Goal: Task Accomplishment & Management: Manage account settings

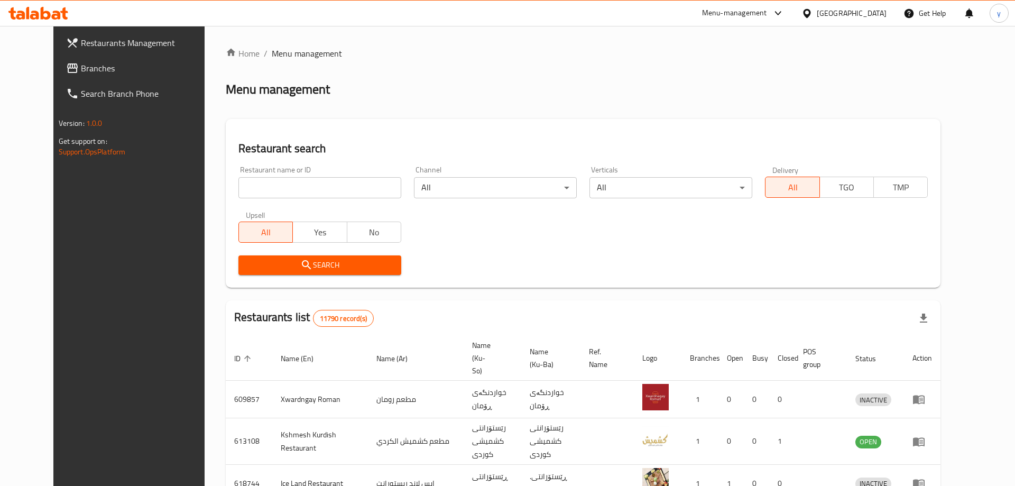
click at [308, 189] on div "Home / Menu management Menu management Restaurant search Restaurant name or ID …" at bounding box center [583, 413] width 715 height 733
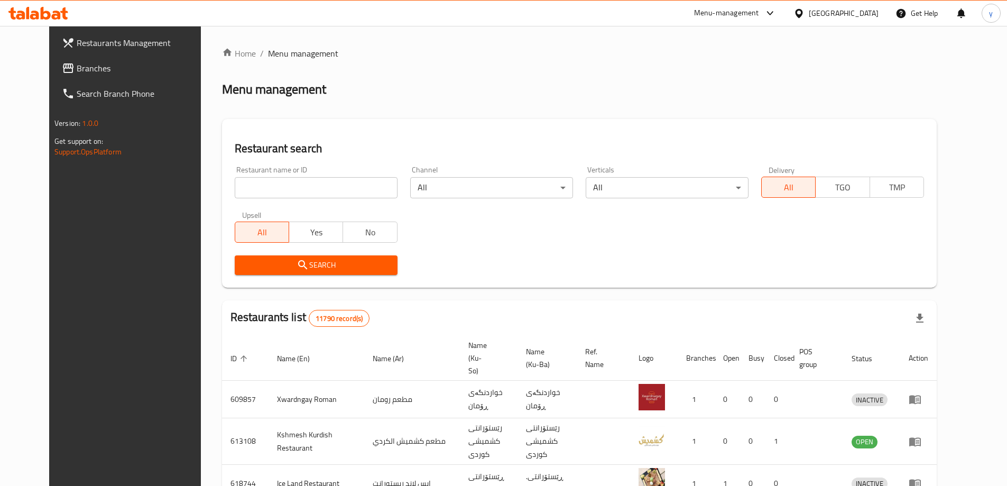
drag, startPoint x: 0, startPoint y: 0, endPoint x: 308, endPoint y: 189, distance: 361.2
click at [308, 189] on input "search" at bounding box center [316, 187] width 163 height 21
paste input "684771"
type input "684771"
click at [336, 247] on div "Upsell All Yes No" at bounding box center [315, 227] width 175 height 44
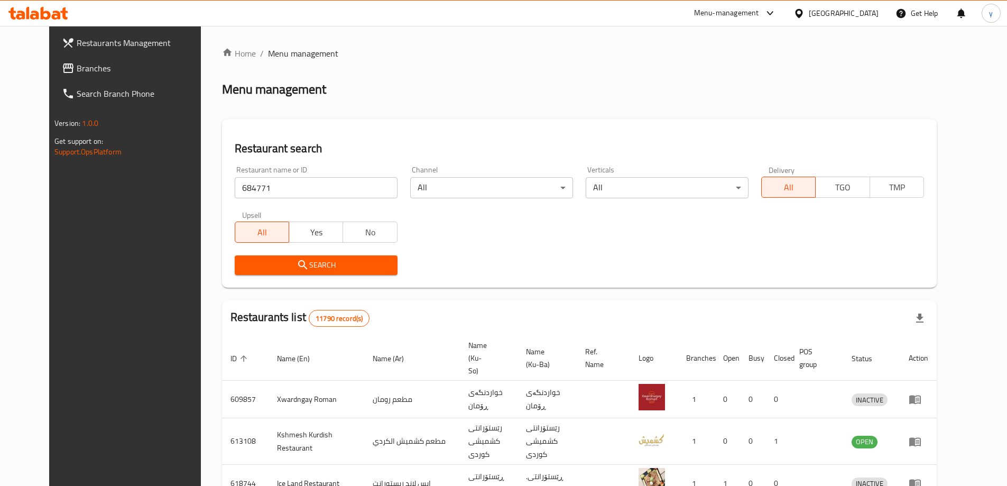
click at [338, 260] on span "Search" at bounding box center [316, 264] width 146 height 13
click at [338, 260] on div at bounding box center [503, 243] width 1007 height 486
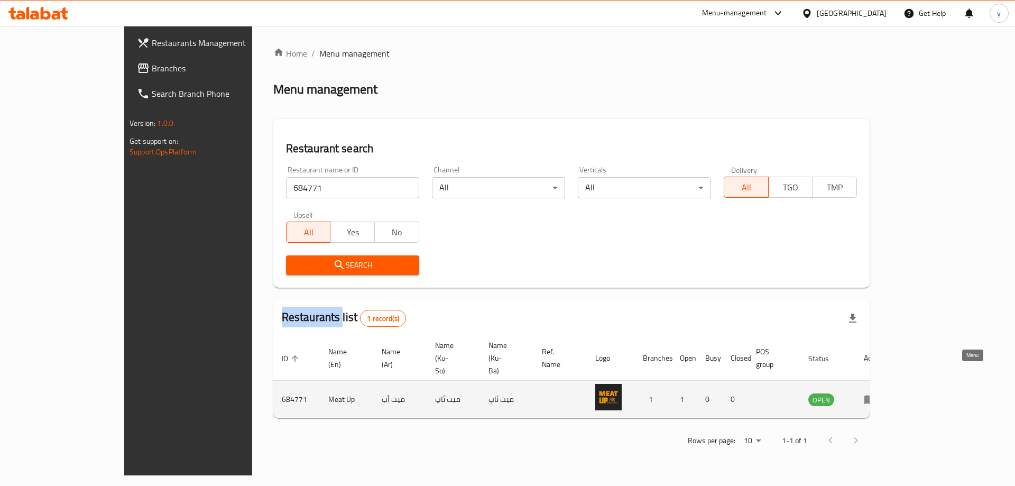
click at [883, 393] on link "enhanced table" at bounding box center [874, 399] width 20 height 13
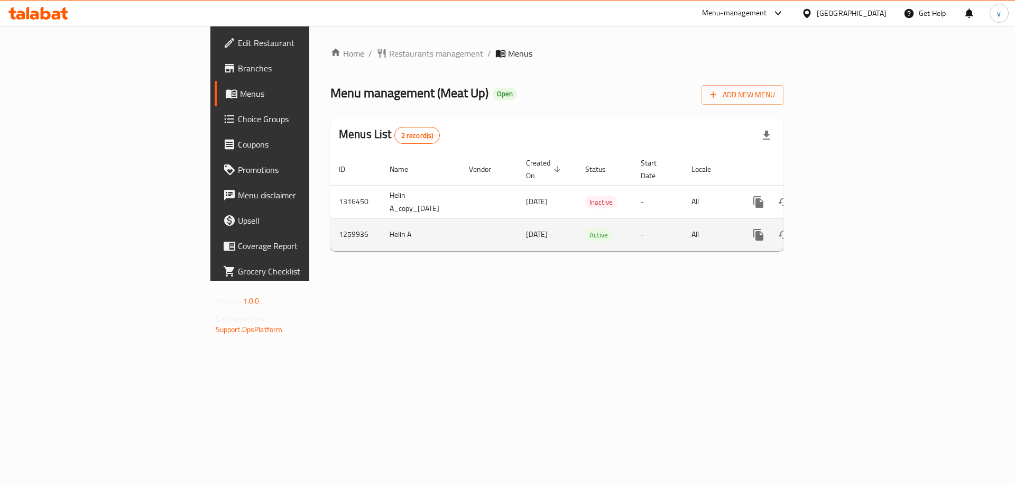
click at [856, 221] on td "enhanced table" at bounding box center [796, 234] width 118 height 32
click at [847, 226] on link "enhanced table" at bounding box center [834, 234] width 25 height 25
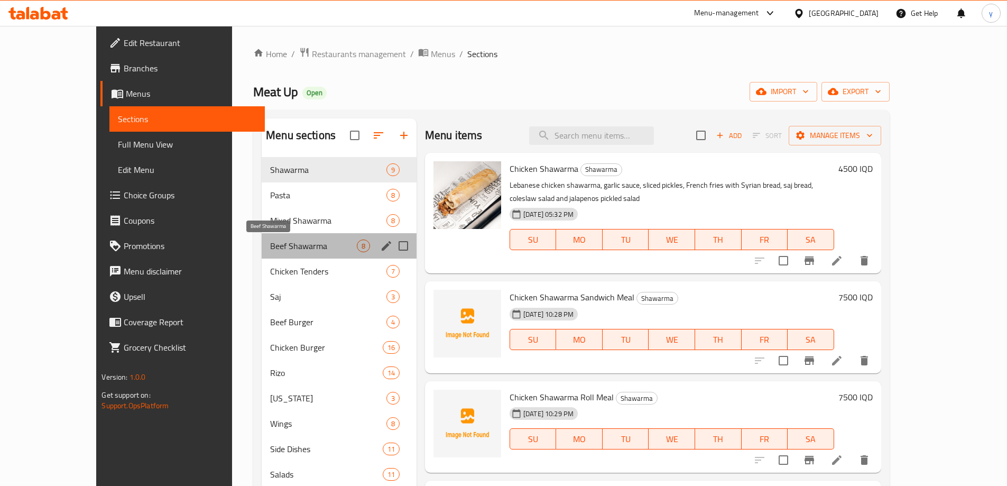
click at [309, 249] on span "Beef Shawarma" at bounding box center [313, 245] width 87 height 13
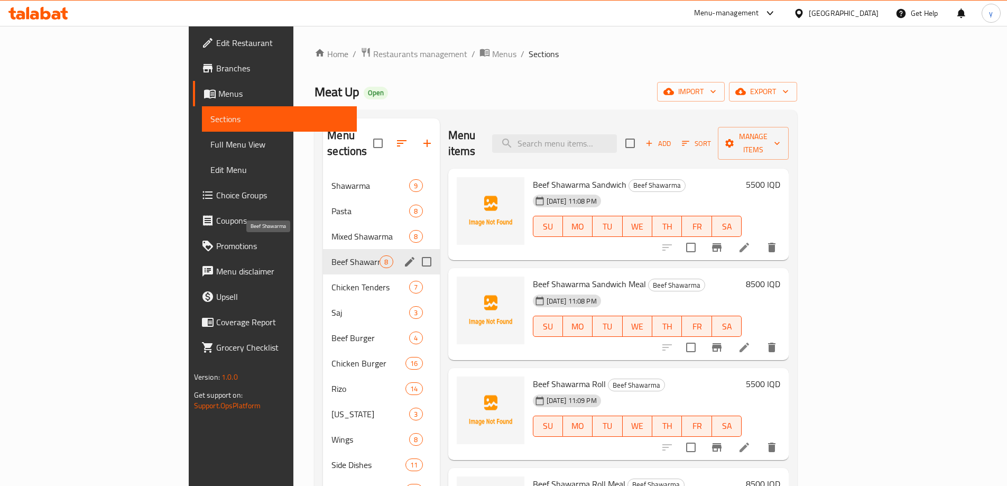
click at [323, 274] on div "Chicken Tenders 7" at bounding box center [381, 286] width 116 height 25
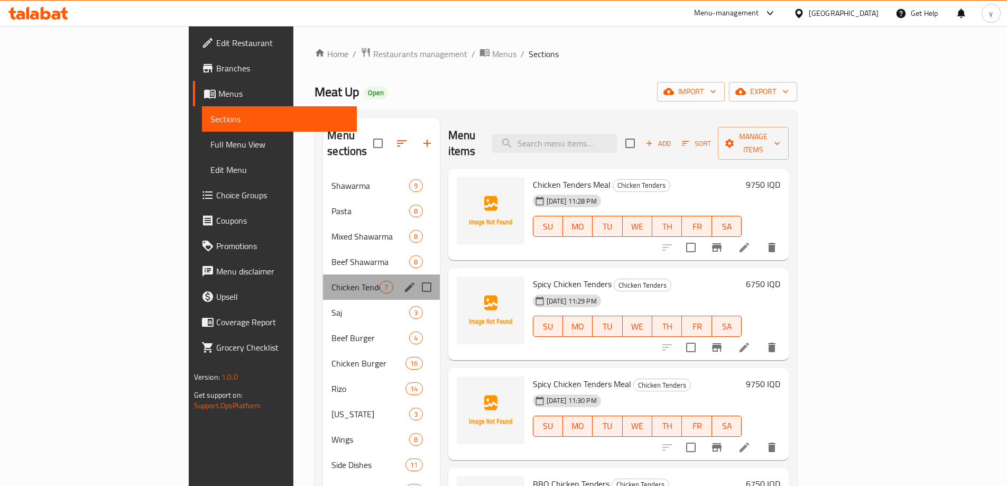
click at [323, 274] on div "Chicken Tenders 7" at bounding box center [381, 286] width 116 height 25
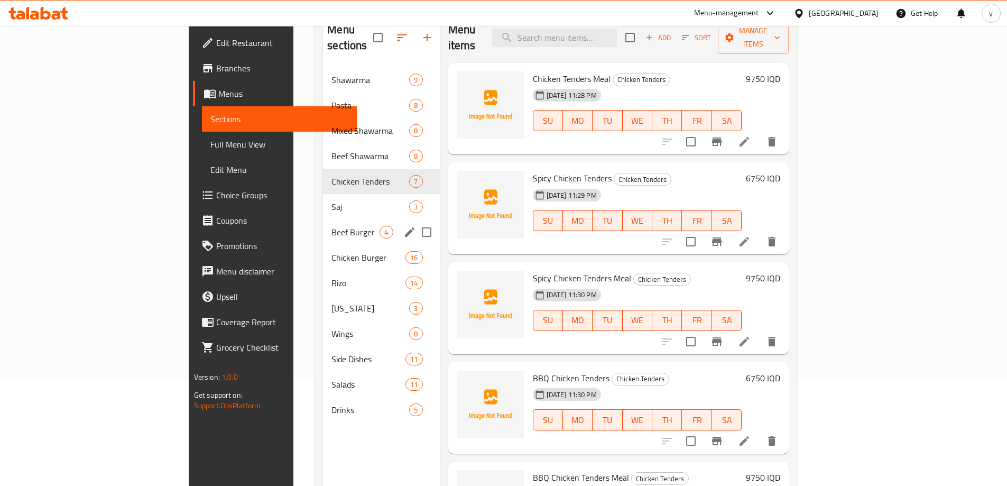
click at [331, 226] on span "Beef Burger" at bounding box center [355, 232] width 48 height 13
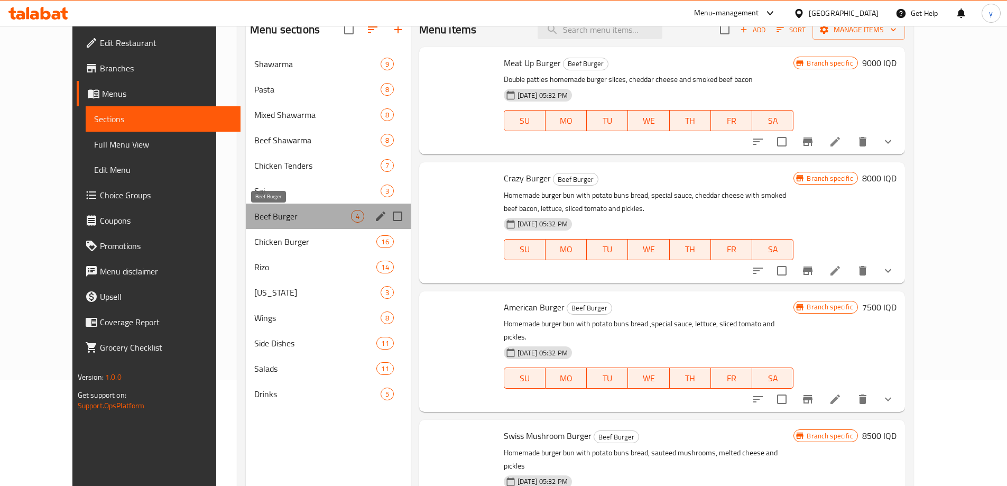
click at [322, 216] on span "Beef Burger" at bounding box center [302, 216] width 97 height 13
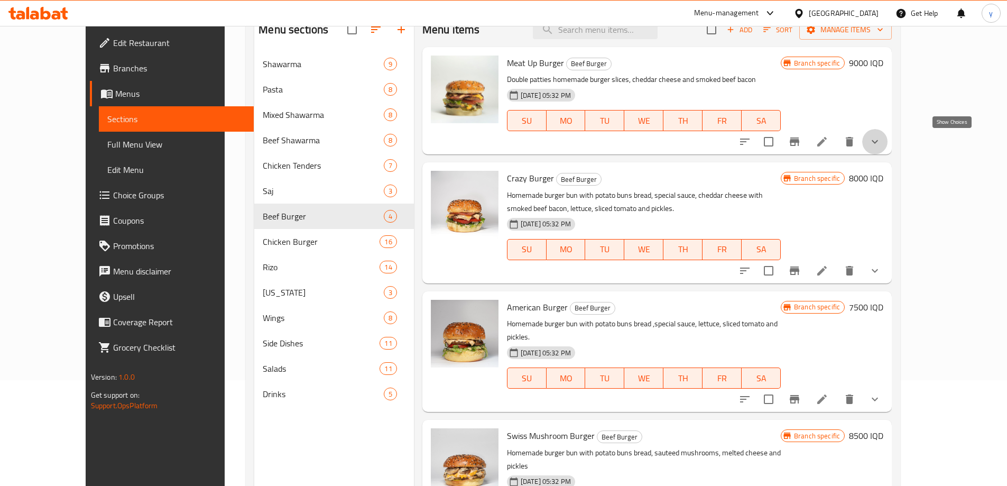
click at [881, 137] on icon "show more" at bounding box center [874, 141] width 13 height 13
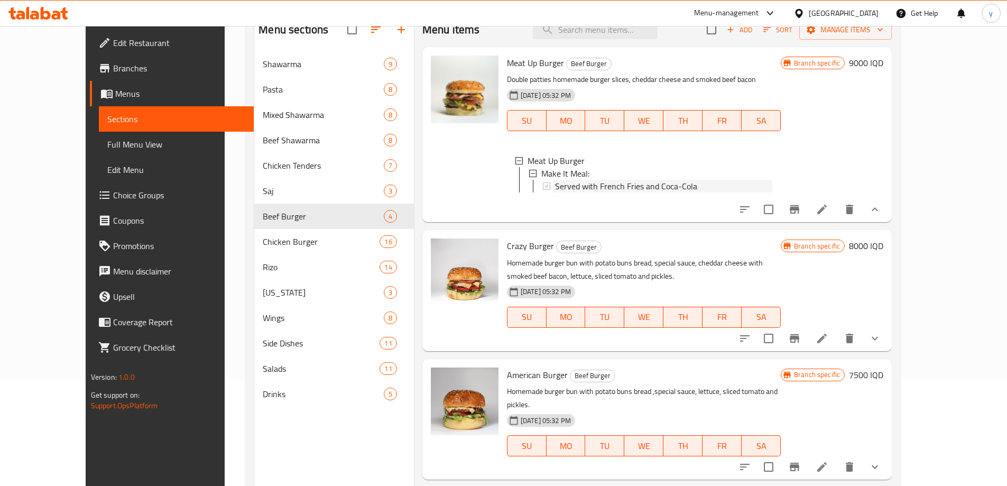
click at [693, 186] on div "Served with French Fries and Coca-Cola" at bounding box center [663, 186] width 217 height 13
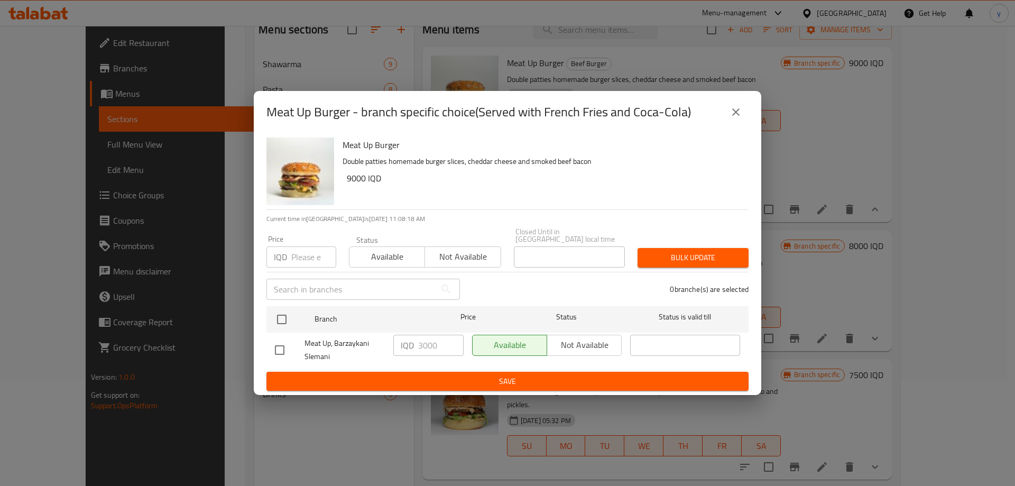
click at [741, 118] on icon "close" at bounding box center [735, 112] width 13 height 13
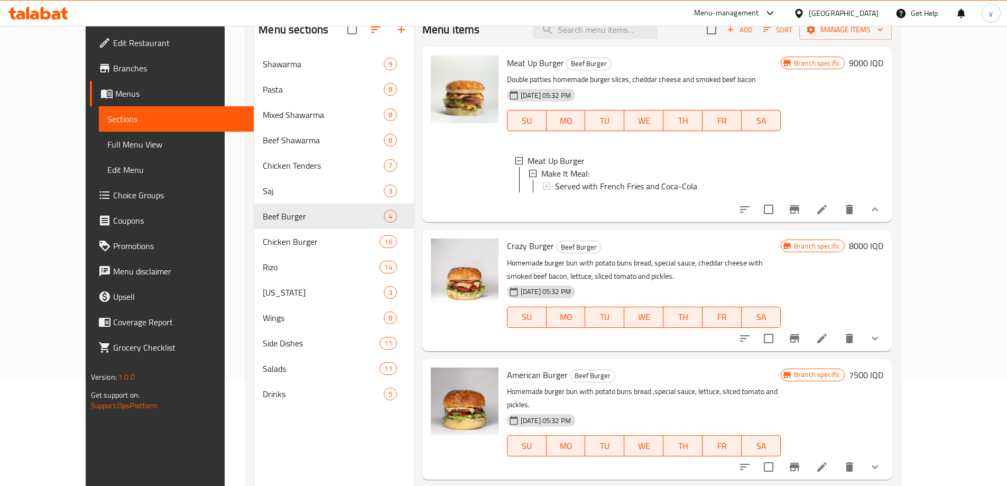
click at [887, 351] on button "show more" at bounding box center [874, 338] width 25 height 25
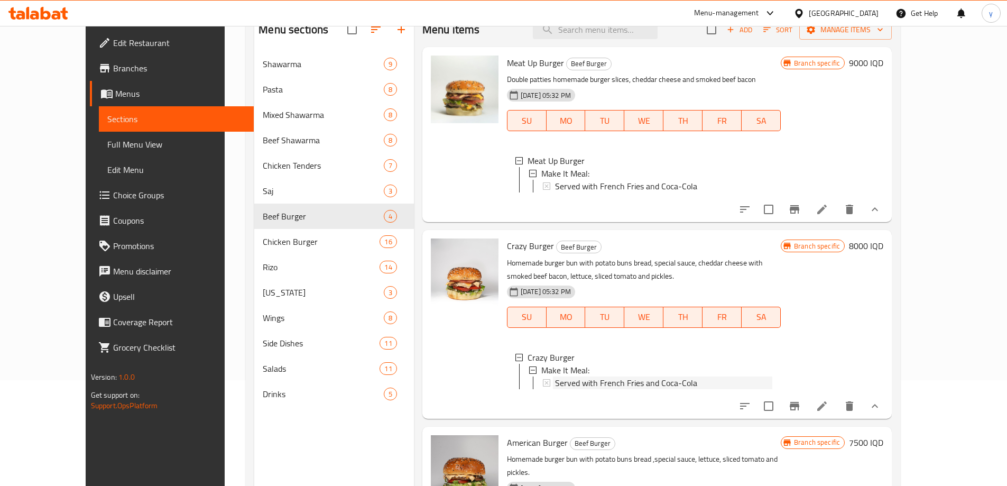
click at [764, 386] on div "Served with French Fries and Coca-Cola" at bounding box center [663, 382] width 217 height 13
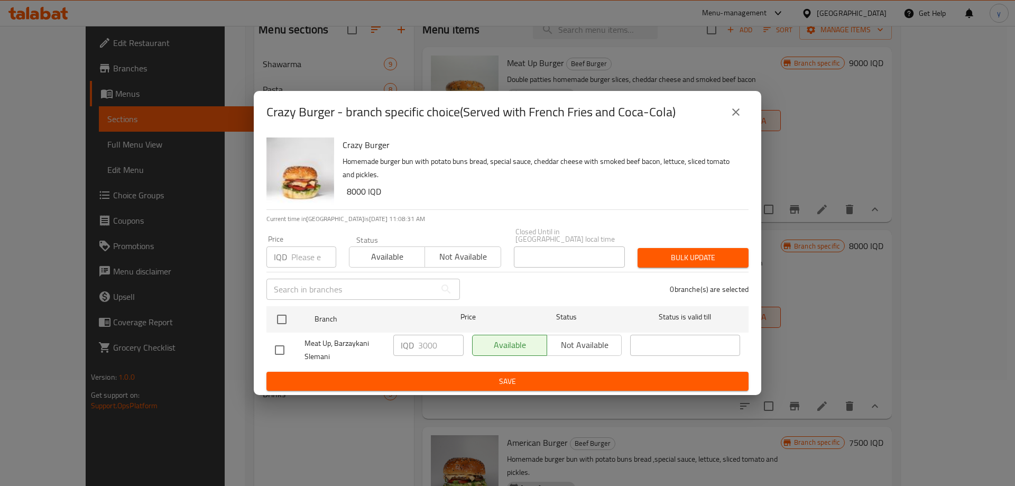
click at [740, 115] on icon "close" at bounding box center [735, 112] width 13 height 13
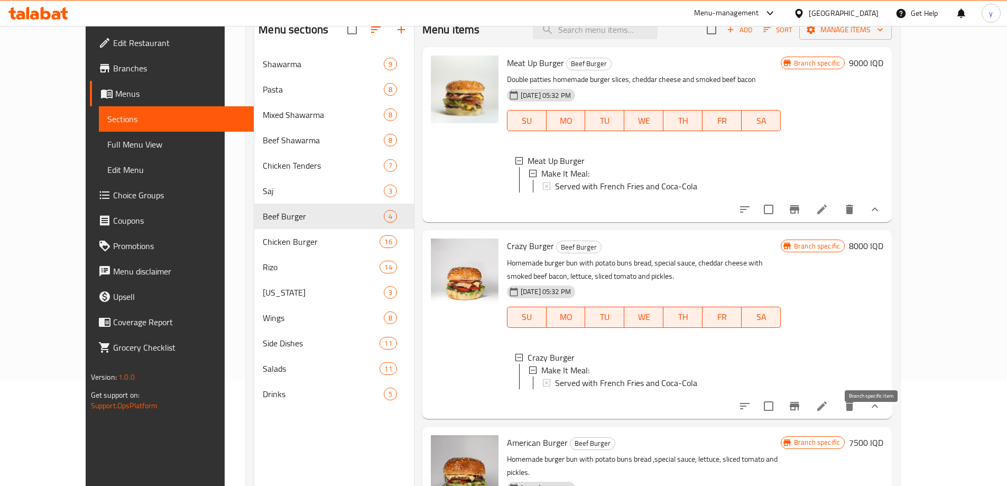
click at [807, 412] on button "Branch-specific-item" at bounding box center [794, 405] width 25 height 25
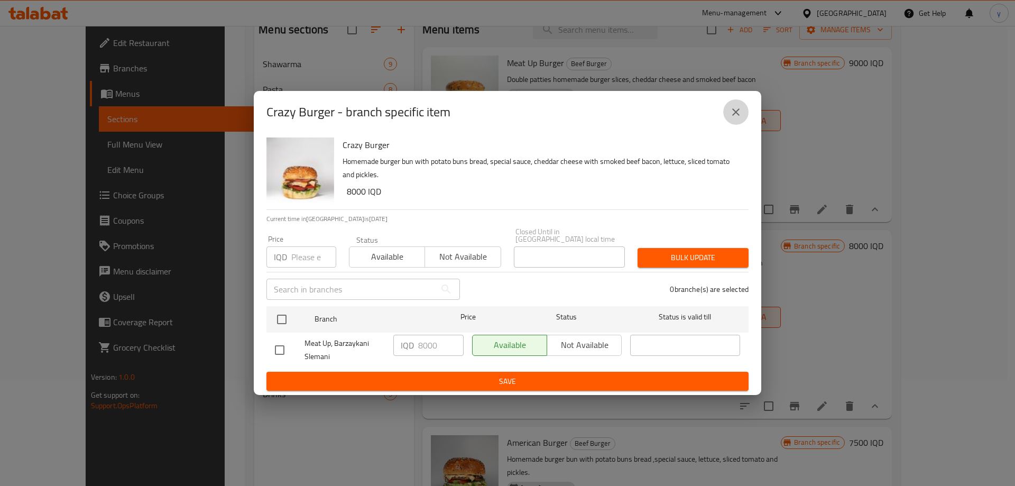
click at [736, 118] on icon "close" at bounding box center [735, 112] width 13 height 13
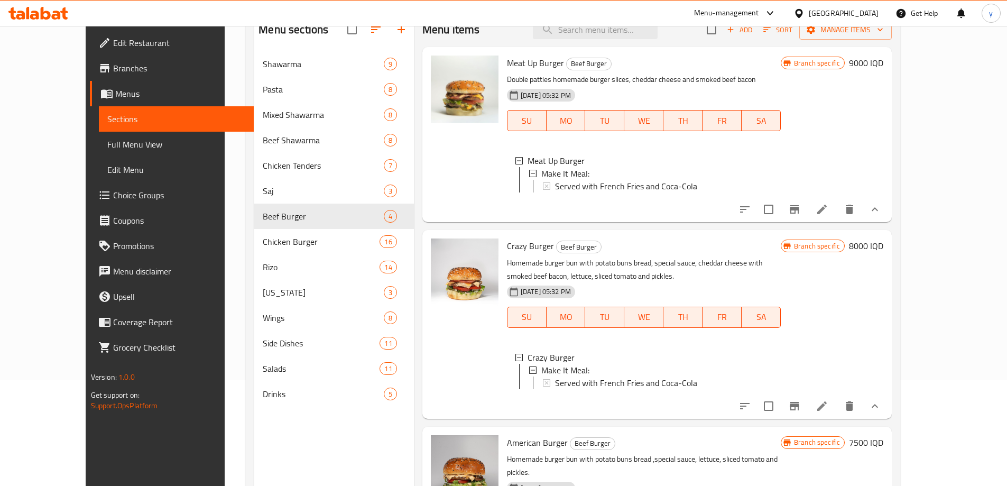
click at [881, 412] on icon "show more" at bounding box center [874, 406] width 13 height 13
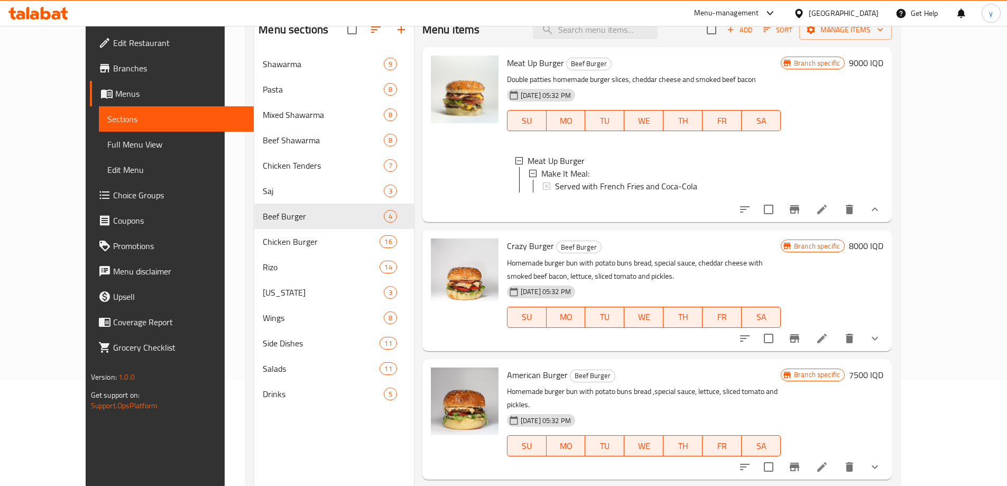
click at [887, 215] on button "show more" at bounding box center [874, 209] width 25 height 25
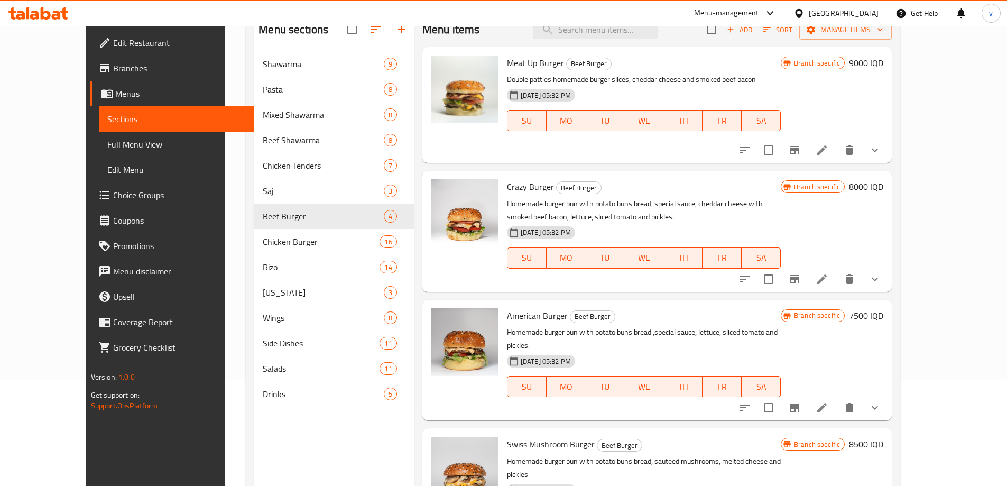
click at [887, 163] on button "show more" at bounding box center [874, 149] width 25 height 25
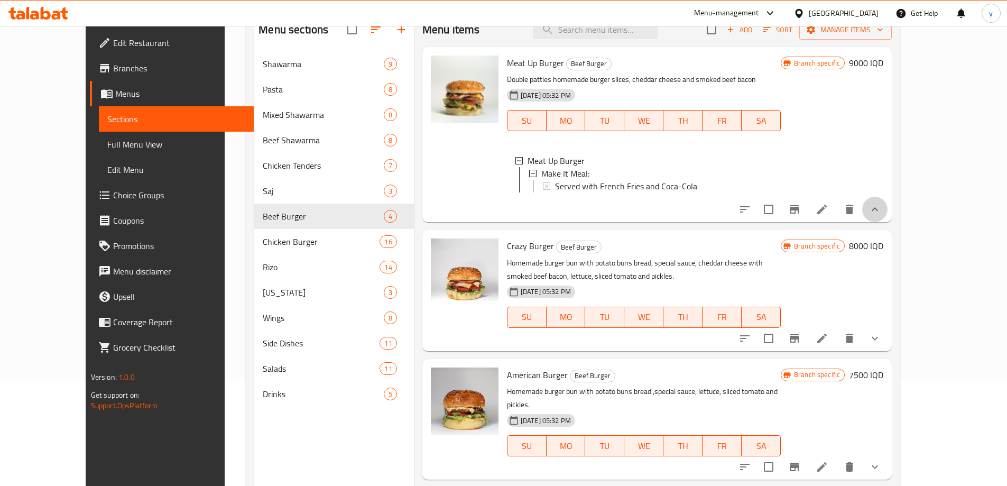
click at [887, 222] on button "show more" at bounding box center [874, 209] width 25 height 25
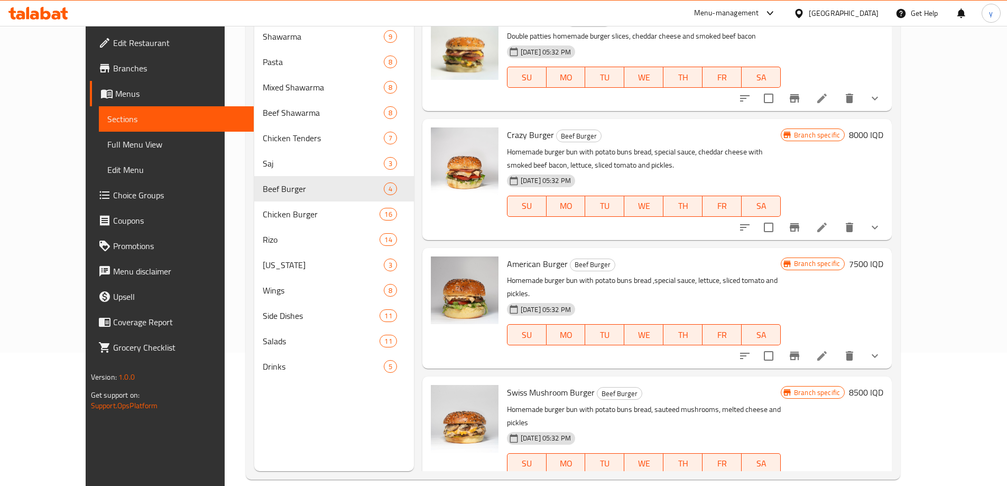
scroll to position [148, 0]
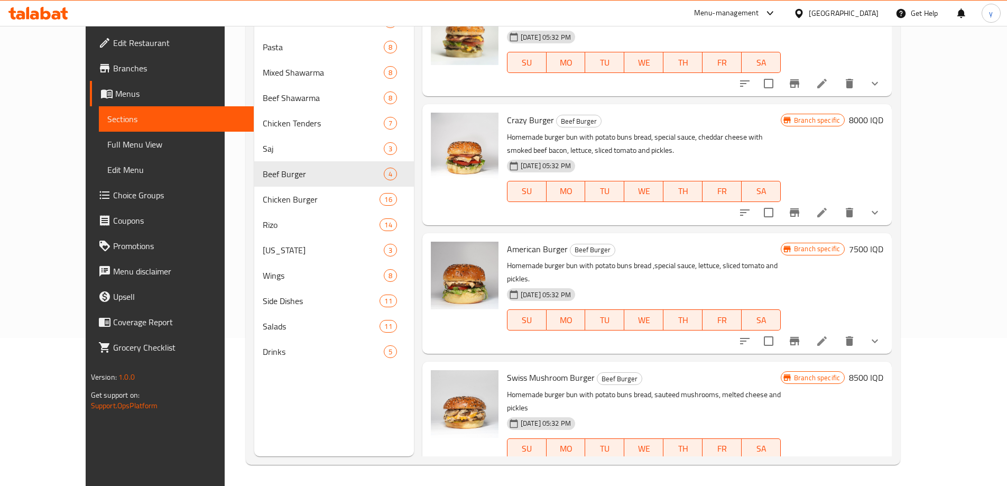
click at [887, 337] on button "show more" at bounding box center [874, 340] width 25 height 25
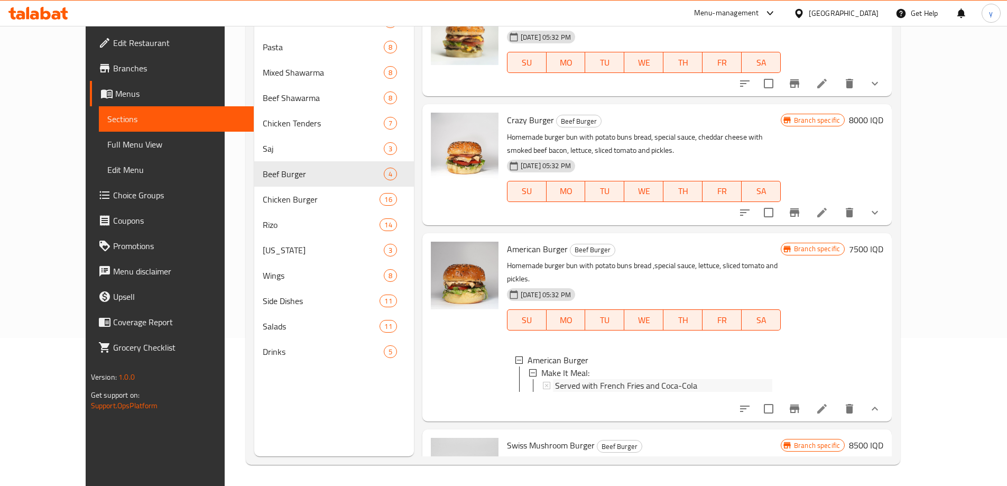
click at [665, 379] on span "Served with French Fries and Coca-Cola" at bounding box center [626, 385] width 142 height 13
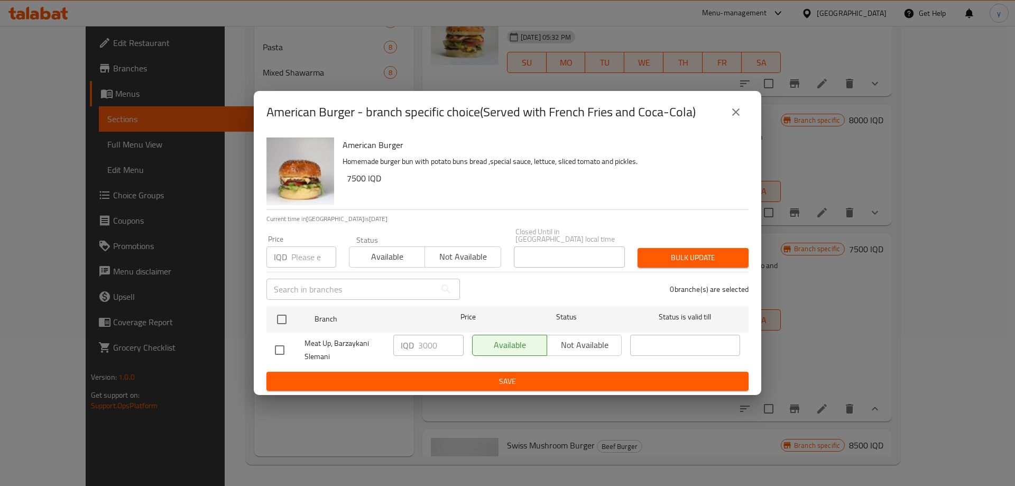
click at [735, 117] on icon "close" at bounding box center [735, 112] width 13 height 13
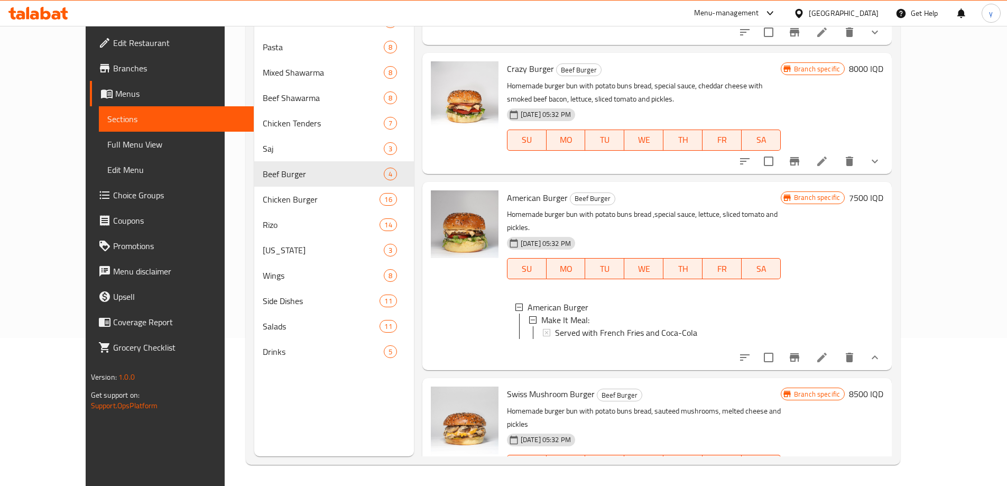
scroll to position [91, 0]
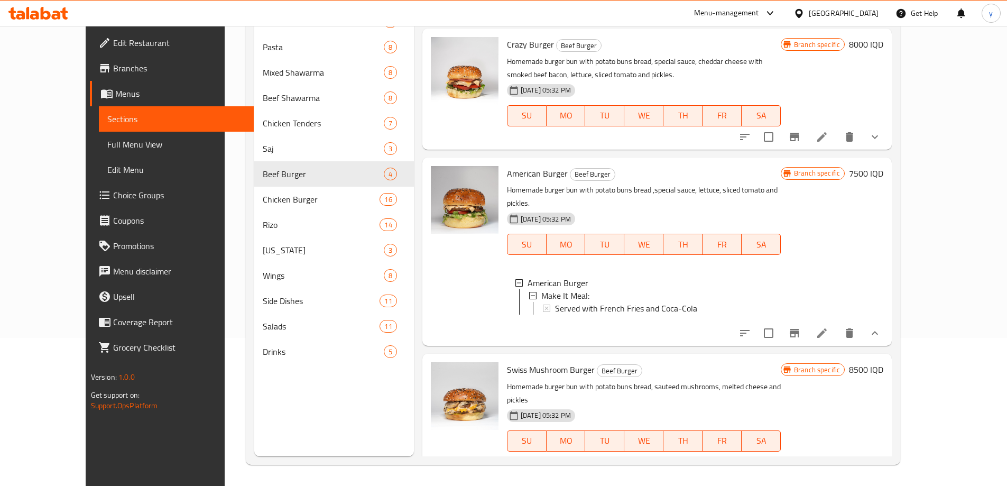
click at [881, 331] on icon "show more" at bounding box center [874, 333] width 13 height 13
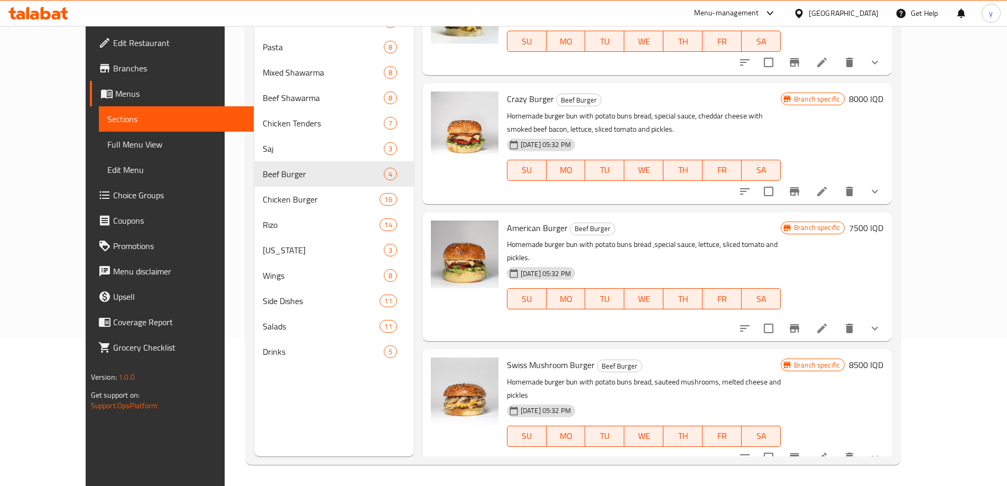
scroll to position [16, 0]
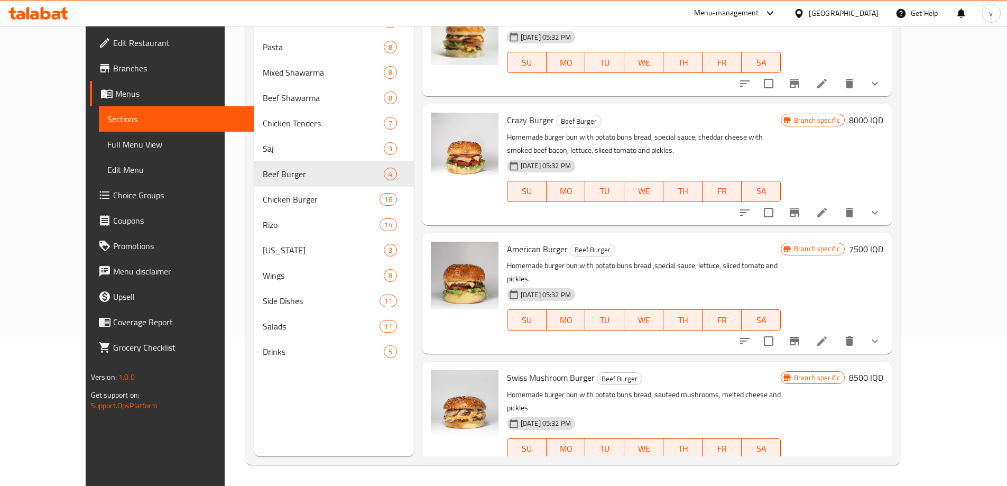
click at [887, 457] on button "show more" at bounding box center [874, 469] width 25 height 25
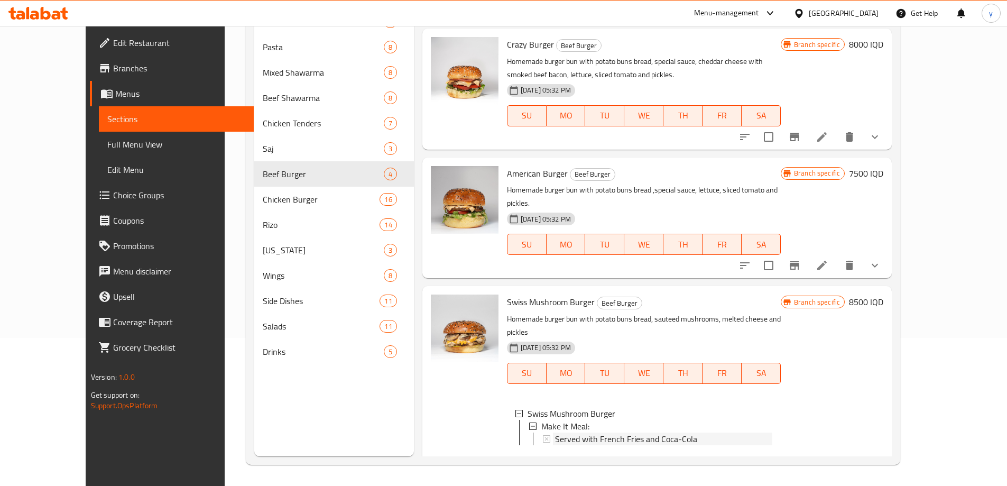
click at [738, 432] on div "Served with French Fries and Coca-Cola" at bounding box center [663, 438] width 217 height 13
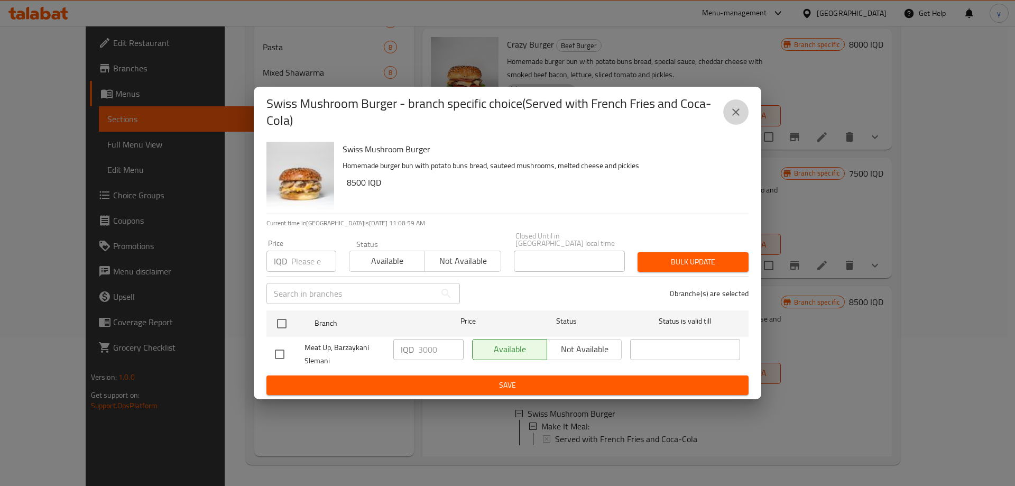
click at [733, 123] on button "close" at bounding box center [735, 111] width 25 height 25
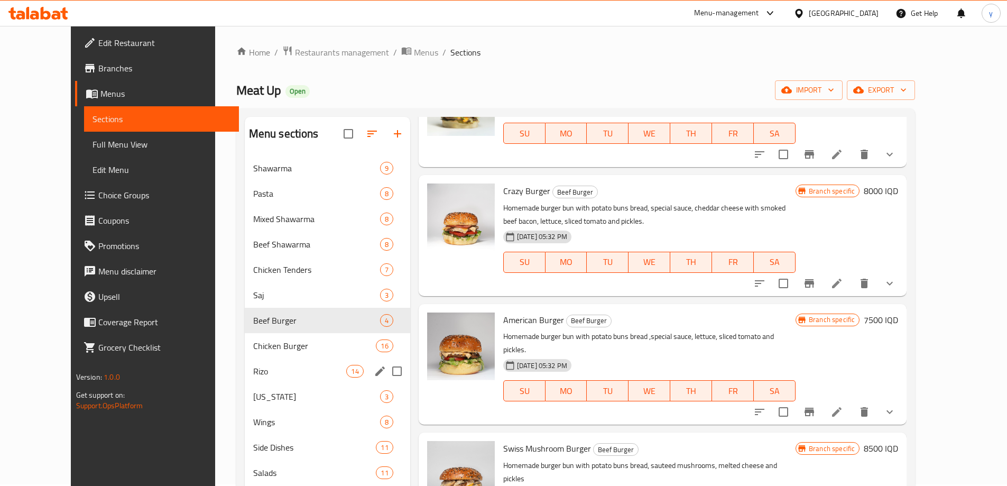
scroll to position [0, 0]
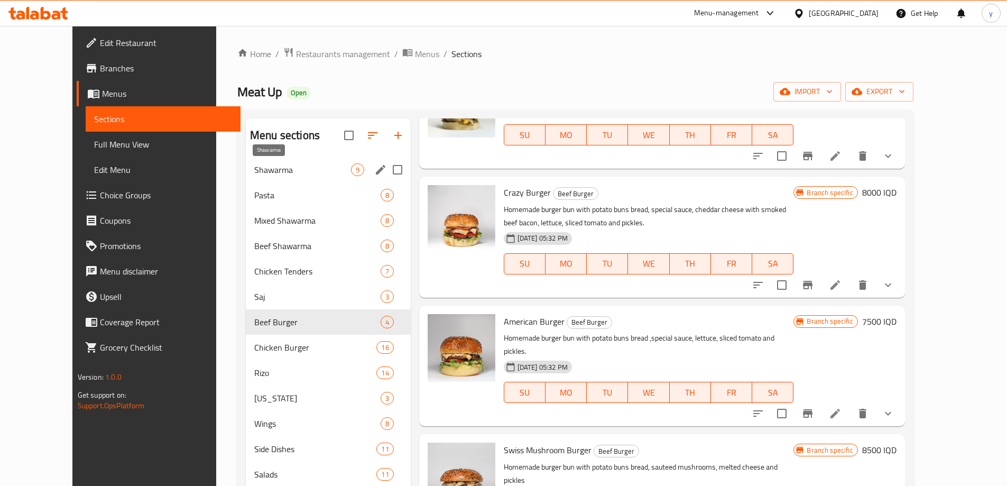
click at [276, 169] on span "Shawarma" at bounding box center [302, 169] width 97 height 13
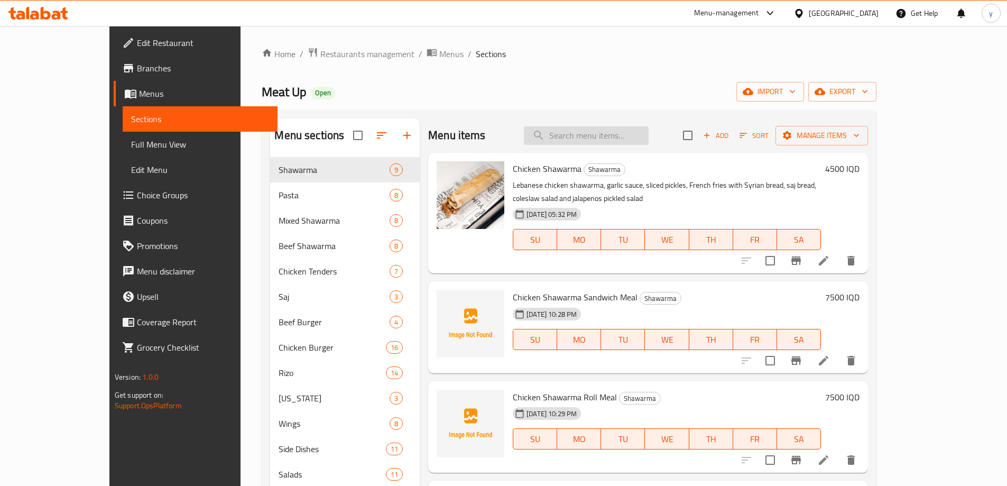
click at [618, 142] on input "search" at bounding box center [586, 135] width 125 height 19
paste input "Chicken Shawarma Plate"
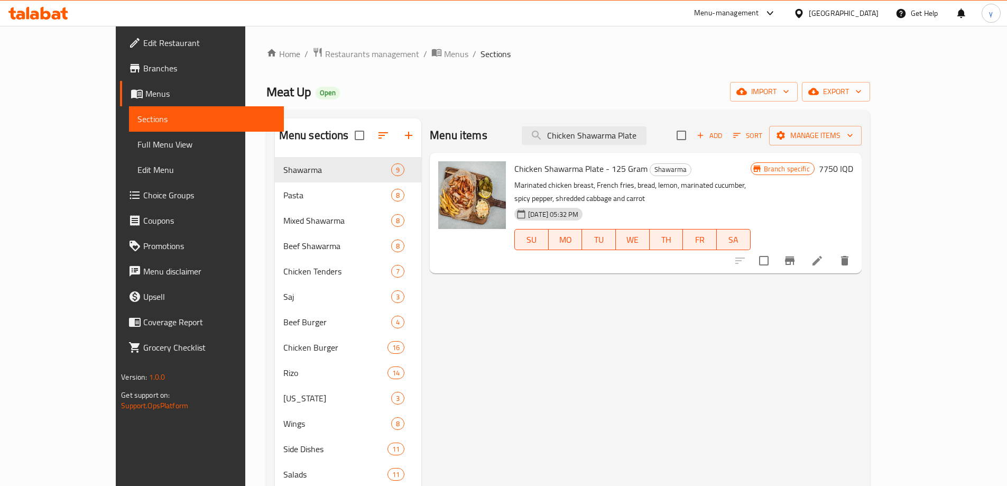
type input "Chicken Shawarma Plate"
click at [853, 178] on div "Branch specific 7750 IQD" at bounding box center [802, 213] width 103 height 104
click at [853, 173] on h6 "7750 IQD" at bounding box center [836, 168] width 34 height 15
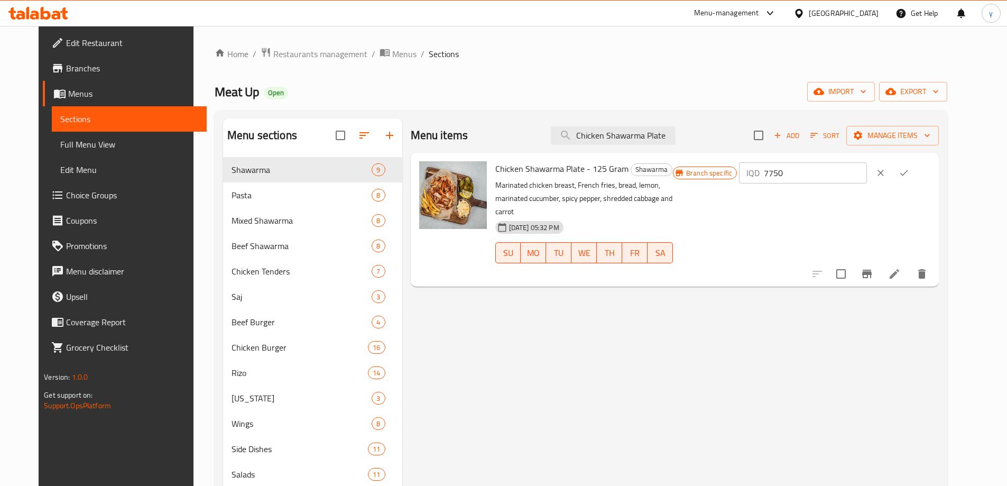
click at [865, 174] on input "7750" at bounding box center [815, 172] width 103 height 21
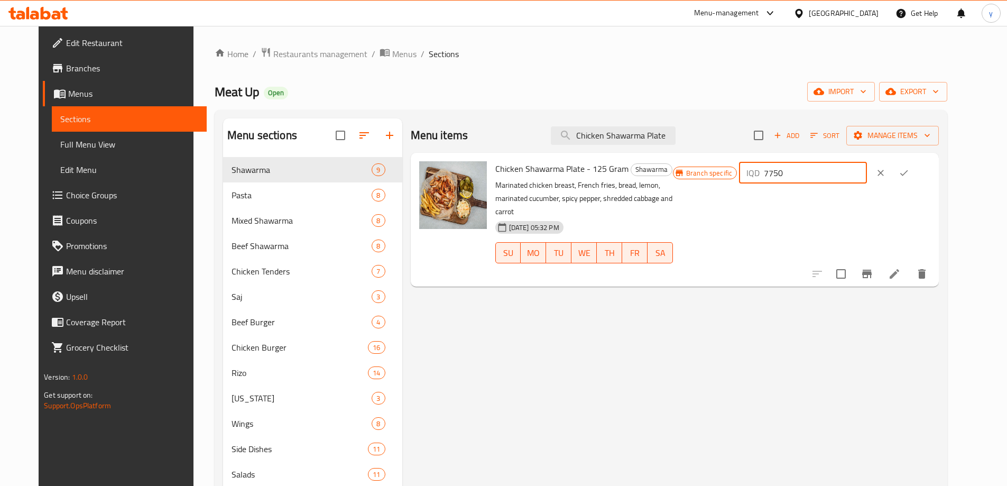
paste input "850"
type input "8500"
click at [909, 174] on icon "ok" at bounding box center [904, 173] width 11 height 11
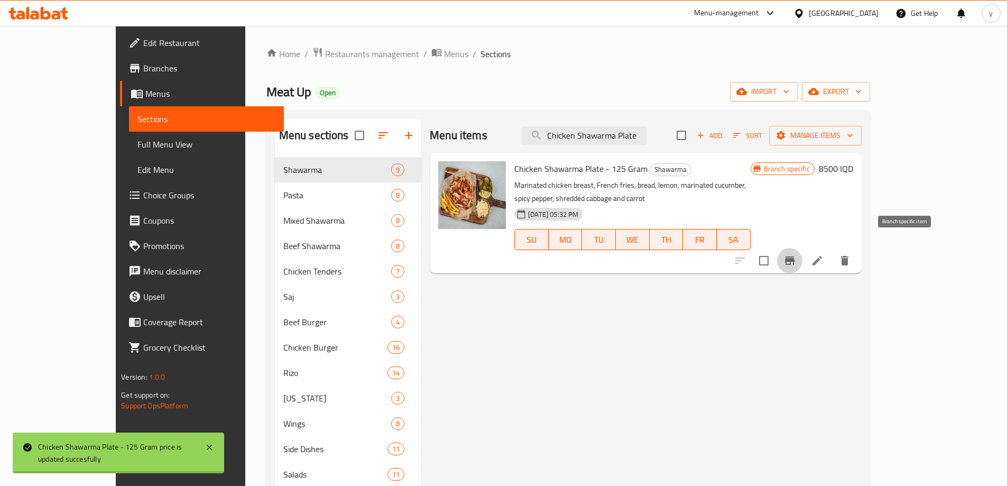
click at [802, 259] on button "Branch-specific-item" at bounding box center [789, 260] width 25 height 25
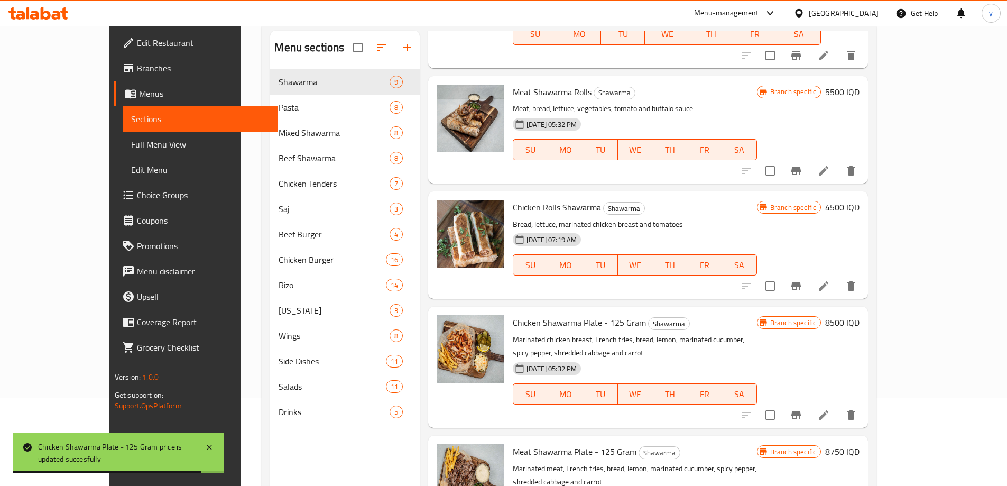
scroll to position [148, 0]
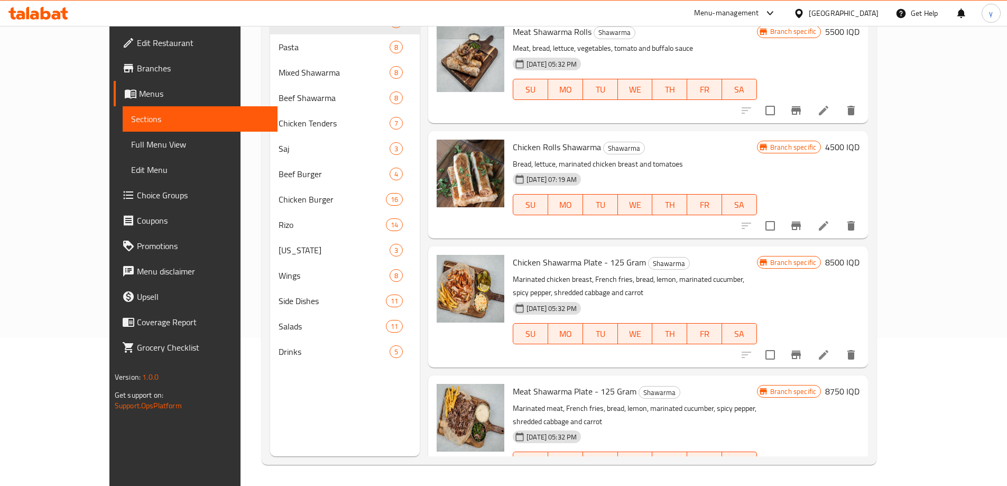
click at [859, 308] on div "Branch specific 8500 IQD" at bounding box center [808, 307] width 103 height 104
click at [801, 350] on icon "Branch-specific-item" at bounding box center [796, 354] width 10 height 8
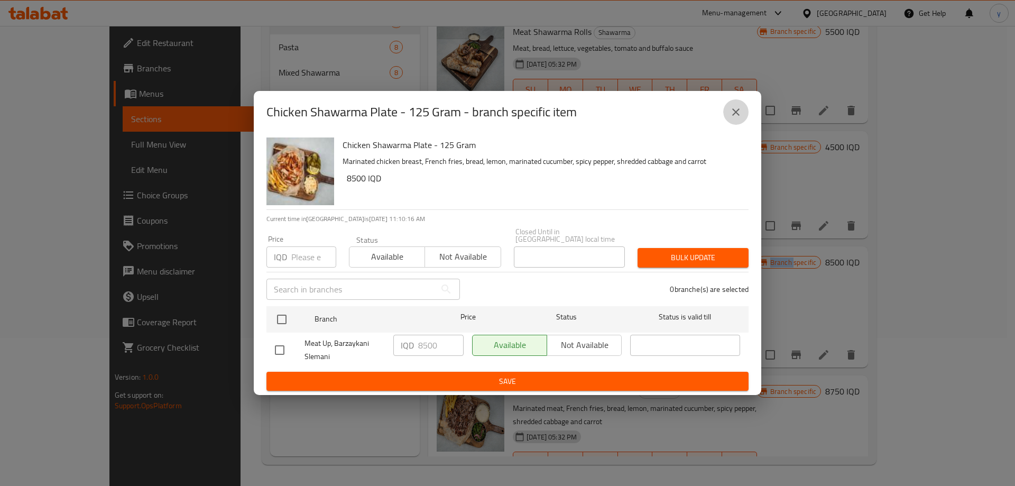
click at [742, 115] on button "close" at bounding box center [735, 111] width 25 height 25
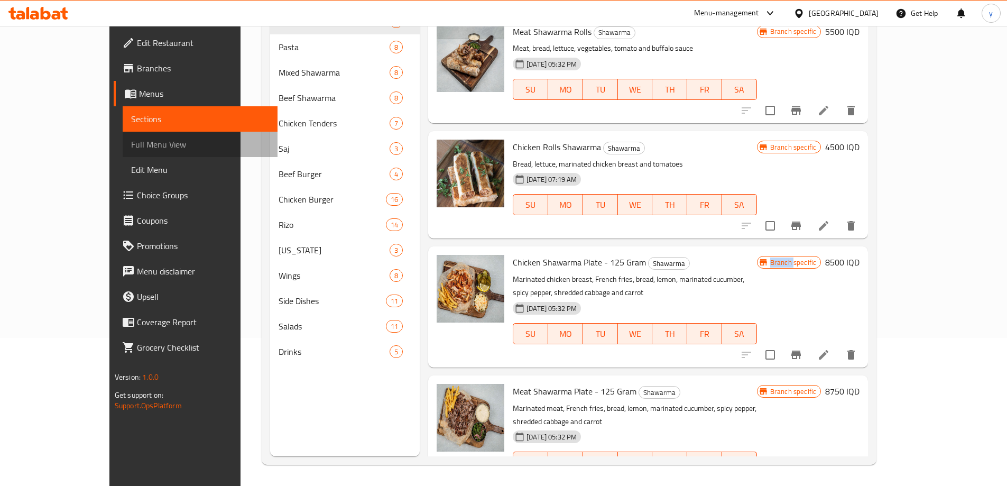
click at [131, 142] on span "Full Menu View" at bounding box center [200, 144] width 138 height 13
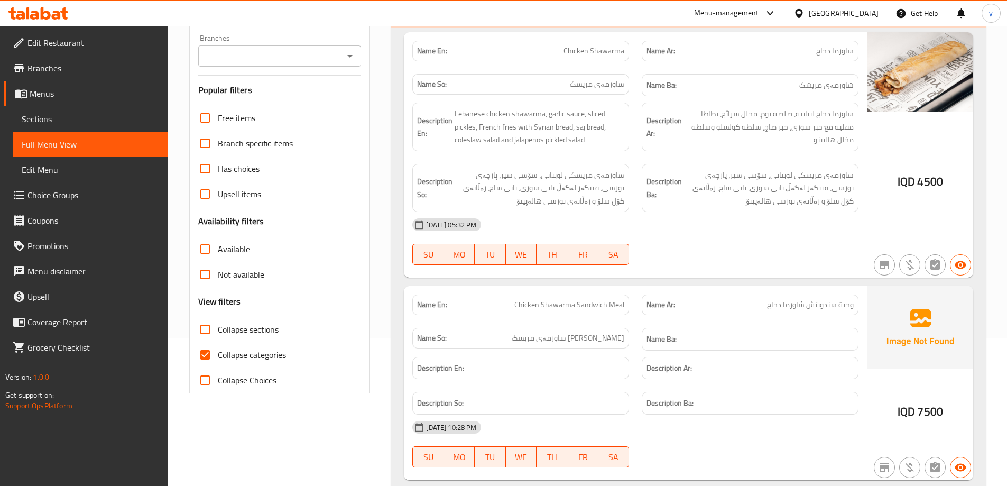
click at [356, 58] on icon "Open" at bounding box center [350, 56] width 13 height 13
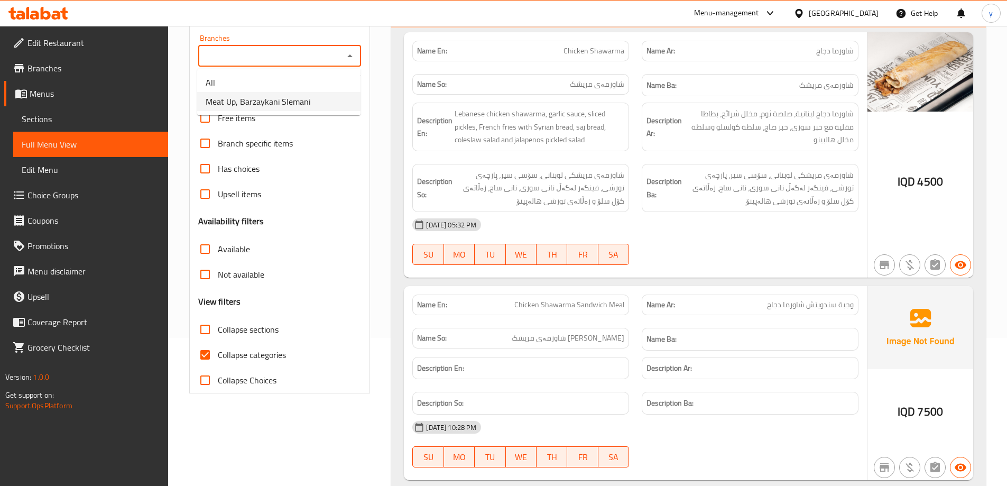
click at [285, 105] on span "Meat Up, Barzaykani Slemani" at bounding box center [258, 101] width 105 height 13
type input "Meat Up, Barzaykani Slemani"
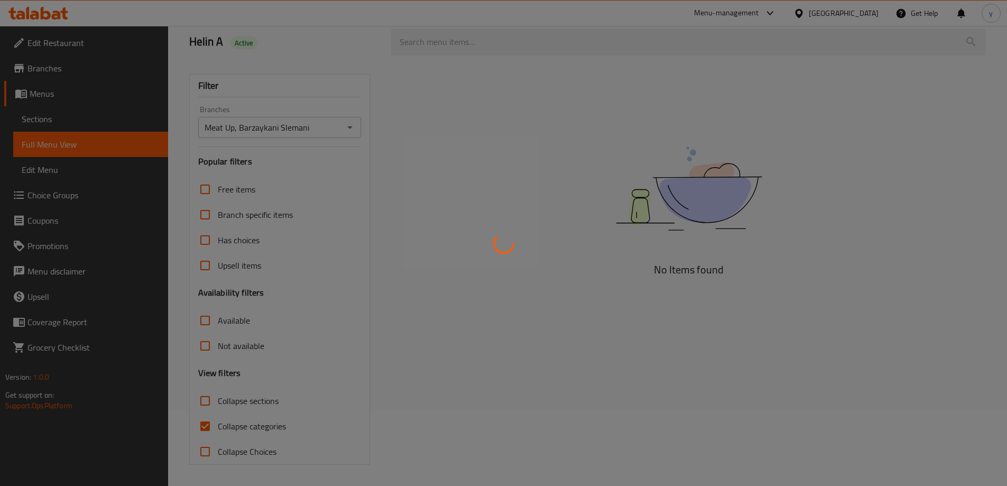
click at [212, 422] on div at bounding box center [503, 243] width 1007 height 486
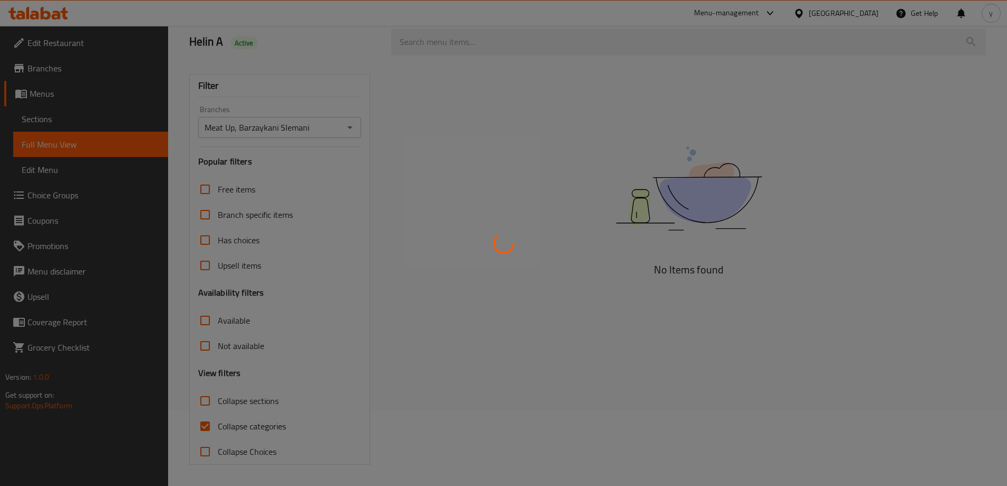
click at [212, 422] on div at bounding box center [503, 243] width 1007 height 486
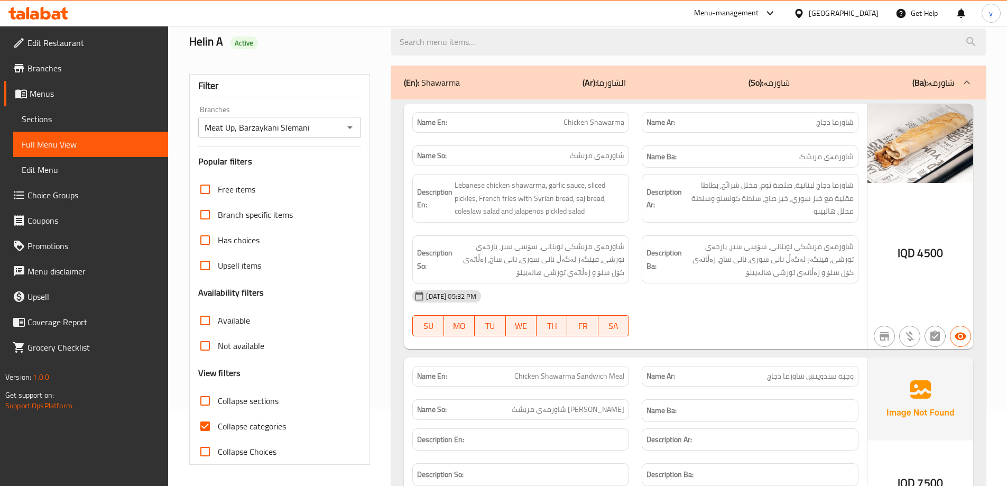
click at [209, 427] on input "Collapse categories" at bounding box center [204, 425] width 25 height 25
checkbox input "false"
click at [206, 403] on input "Collapse sections" at bounding box center [204, 400] width 25 height 25
checkbox input "true"
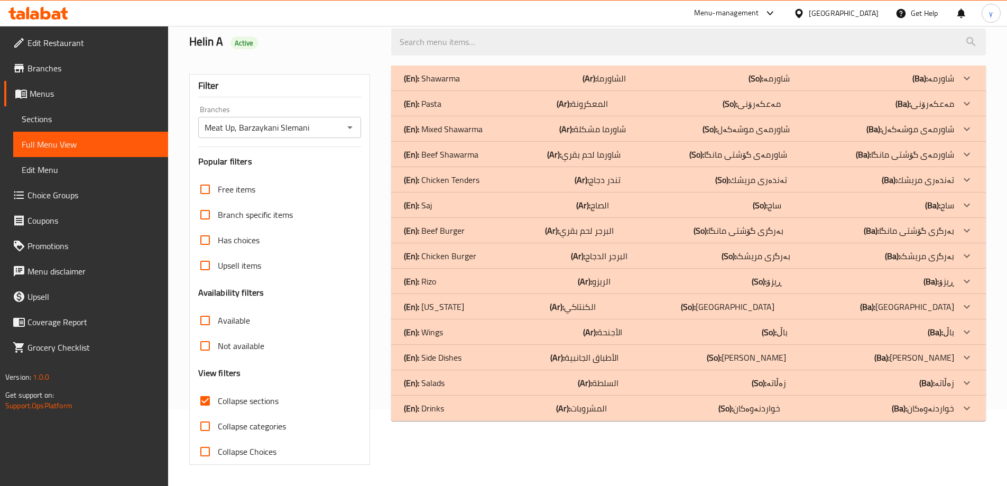
click at [488, 230] on div "(En): Beef Burger (Ar): البرجر لحم بقري (So): بەرگری گۆشتی مانگا (Ba): بەرگری گ…" at bounding box center [679, 230] width 550 height 13
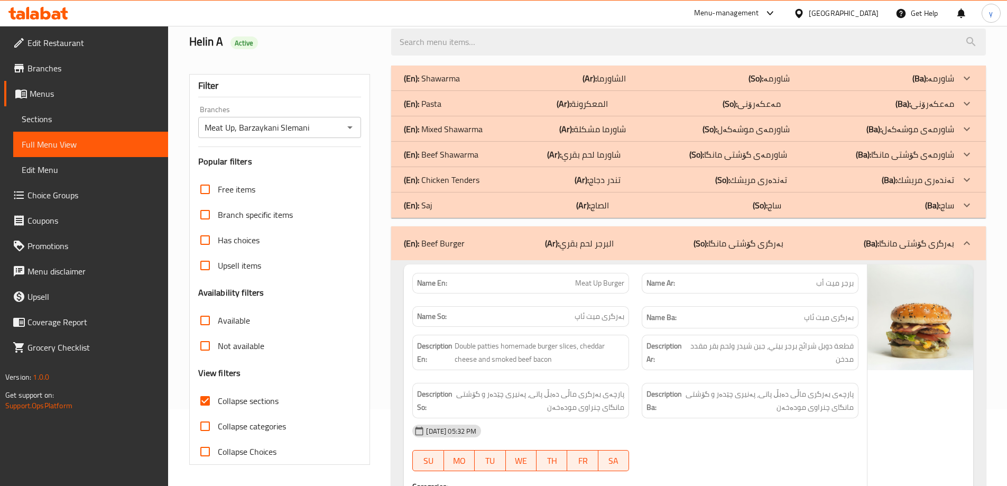
click at [485, 67] on div "(En): Shawarma (Ar): الشاورما (So): شاورمە (Ba): شاورمە" at bounding box center [688, 78] width 595 height 25
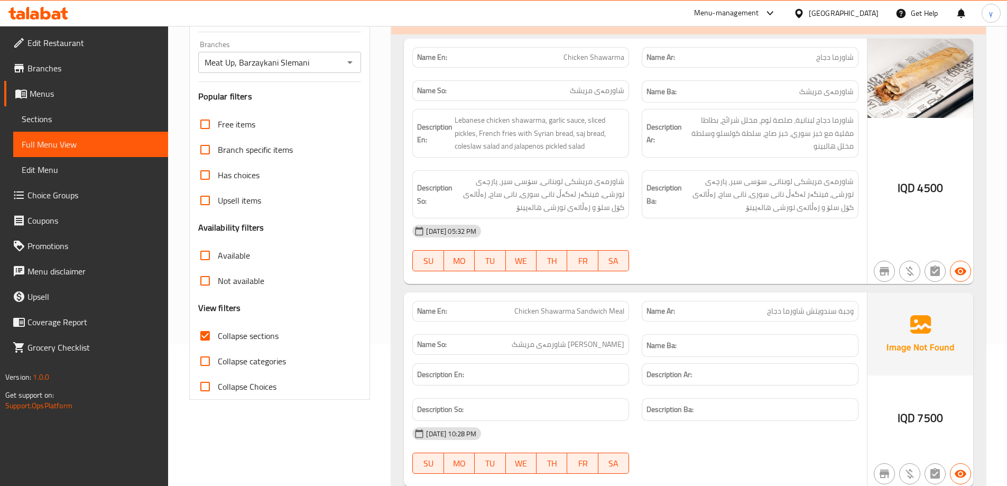
scroll to position [0, 0]
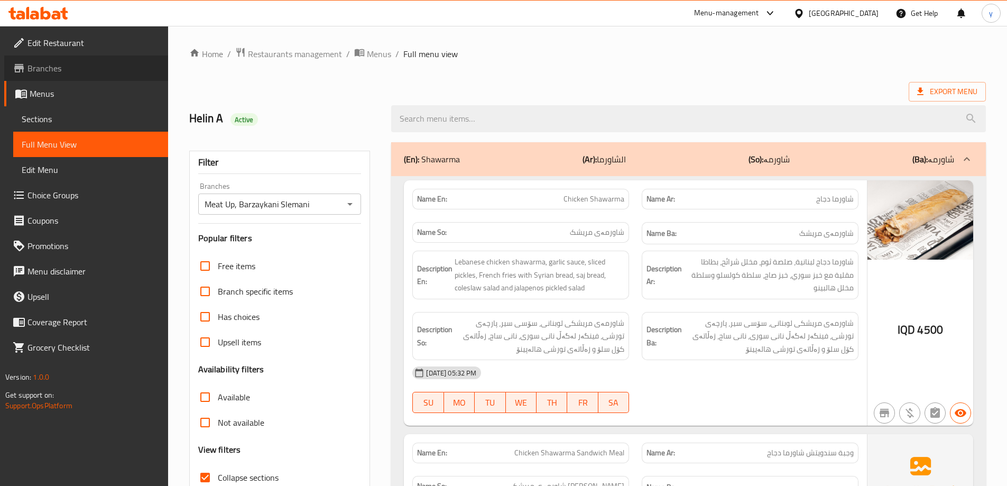
click at [87, 67] on span "Branches" at bounding box center [93, 68] width 132 height 13
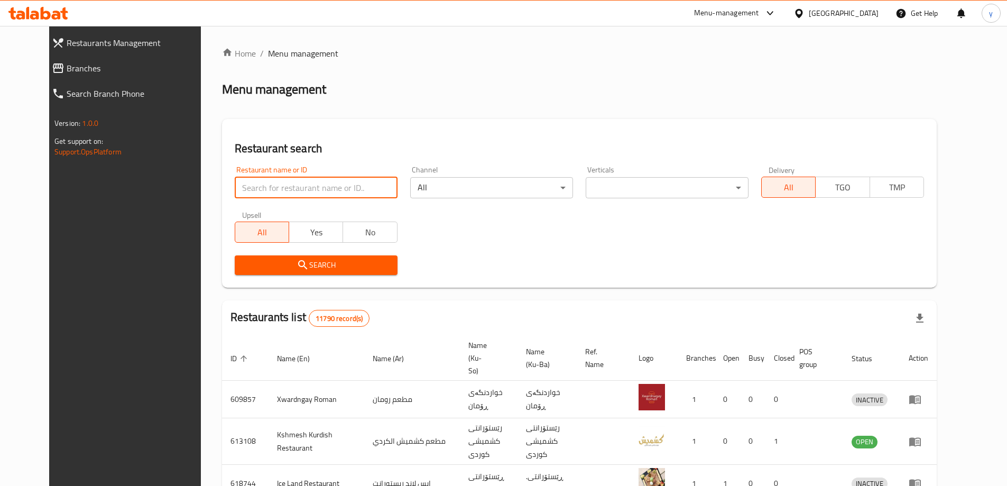
click at [346, 182] on input "search" at bounding box center [316, 187] width 163 height 21
paste input "644676"
type input "644676"
click at [353, 265] on span "Search" at bounding box center [316, 264] width 146 height 13
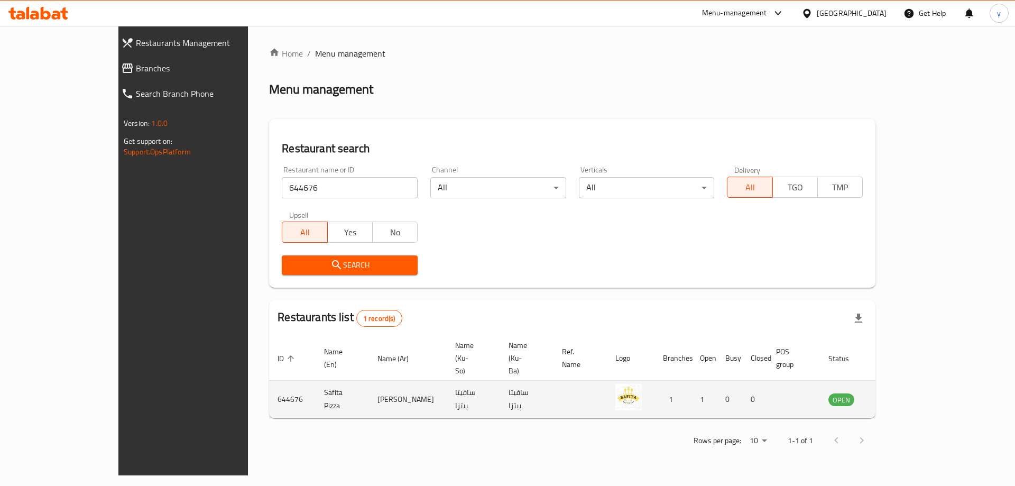
click at [894, 397] on icon "enhanced table" at bounding box center [893, 399] width 4 height 4
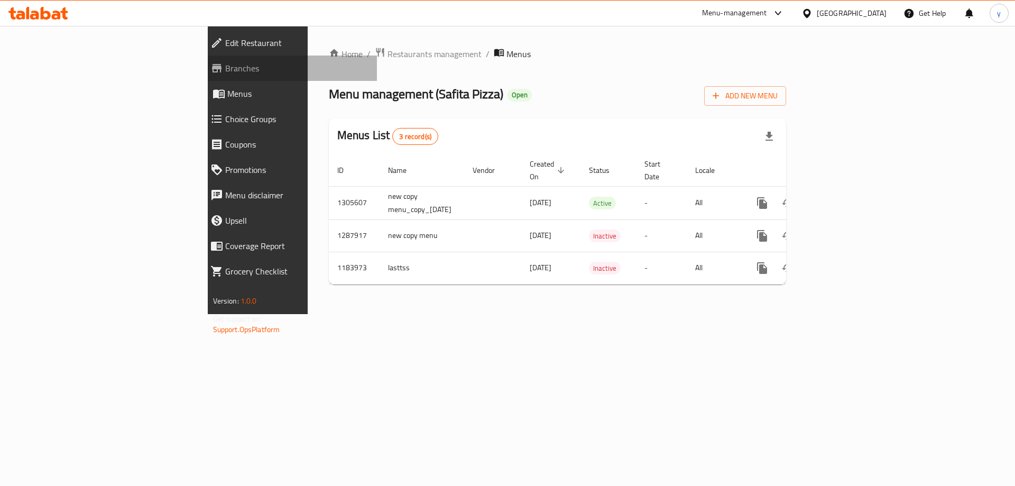
click at [225, 72] on span "Branches" at bounding box center [297, 68] width 144 height 13
